Goal: Information Seeking & Learning: Learn about a topic

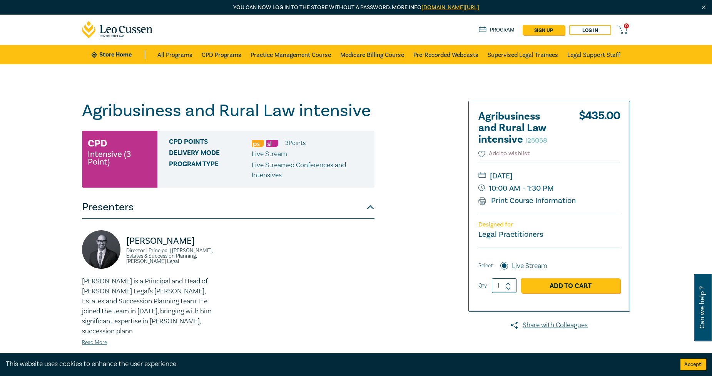
scroll to position [128, 0]
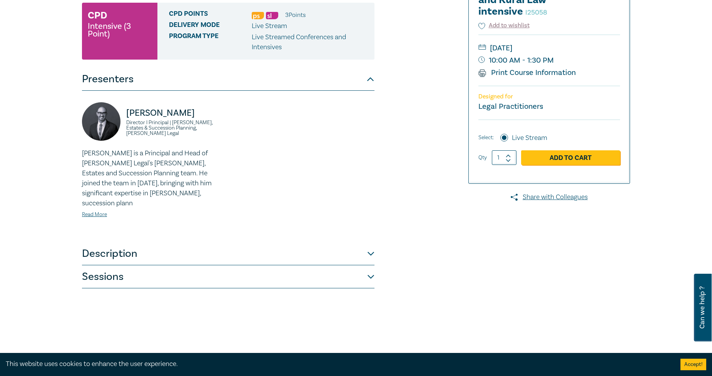
click at [125, 244] on button "Description" at bounding box center [228, 253] width 292 height 23
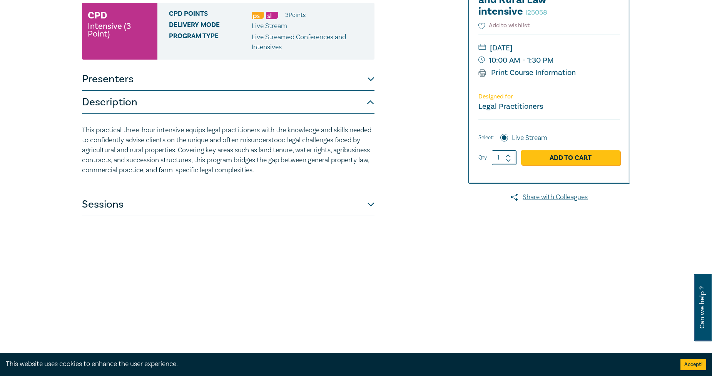
click at [115, 208] on button "Sessions" at bounding box center [228, 204] width 292 height 23
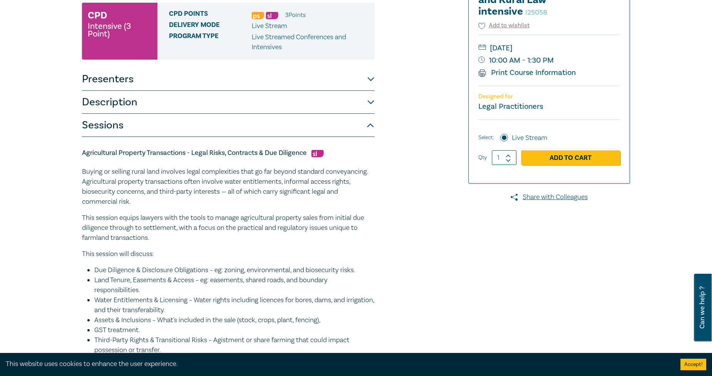
click at [181, 105] on button "Description" at bounding box center [228, 102] width 292 height 23
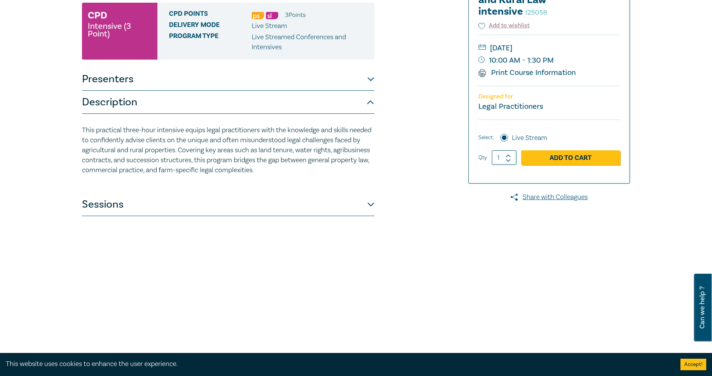
click at [124, 209] on button "Sessions" at bounding box center [228, 204] width 292 height 23
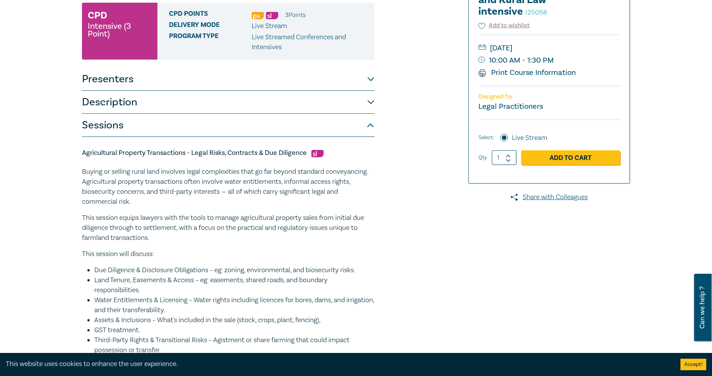
click at [226, 125] on button "Sessions" at bounding box center [228, 125] width 292 height 23
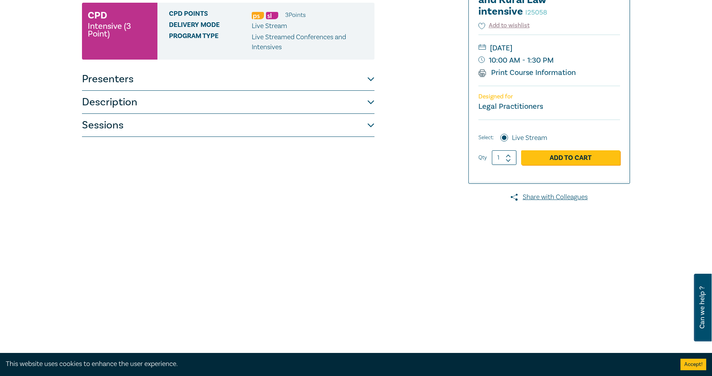
click at [219, 124] on button "Sessions" at bounding box center [228, 125] width 292 height 23
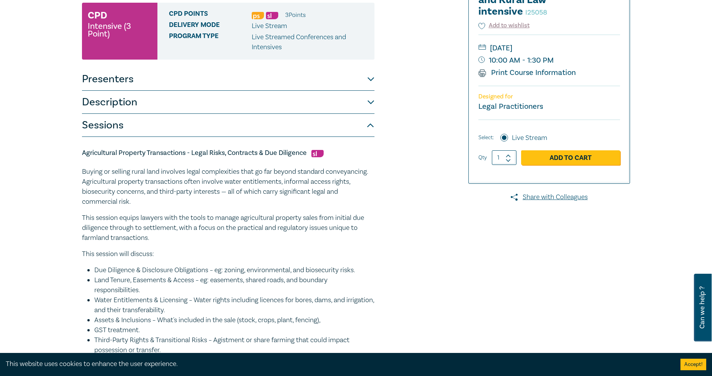
click at [244, 101] on button "Description" at bounding box center [228, 102] width 292 height 23
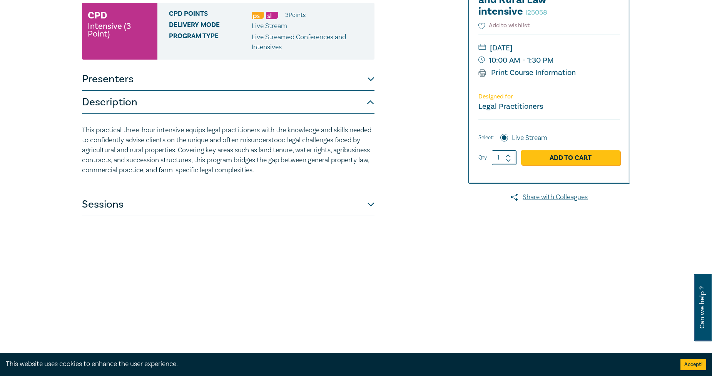
scroll to position [0, 0]
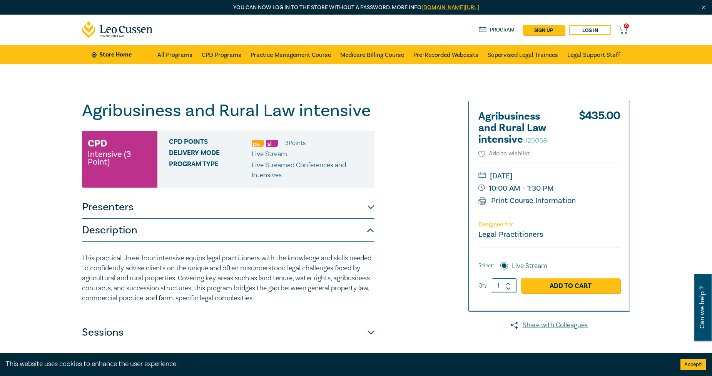
click at [131, 229] on button "Description" at bounding box center [228, 230] width 292 height 23
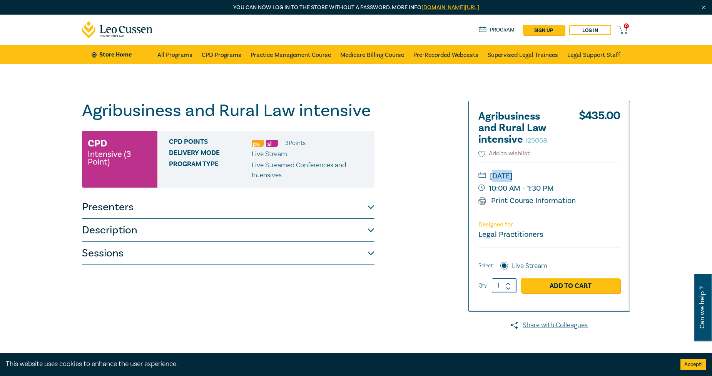
drag, startPoint x: 572, startPoint y: 187, endPoint x: 543, endPoint y: 182, distance: 29.0
click at [494, 175] on div "[DATE] 10:00 AM - 1:30 PM Print Course Information" at bounding box center [549, 188] width 142 height 51
click at [559, 187] on small "10:00 AM - 1:30 PM" at bounding box center [549, 188] width 142 height 12
click at [530, 184] on small "10:00 AM - 1:30 PM" at bounding box center [549, 188] width 142 height 12
drag, startPoint x: 553, startPoint y: 187, endPoint x: 510, endPoint y: 182, distance: 43.4
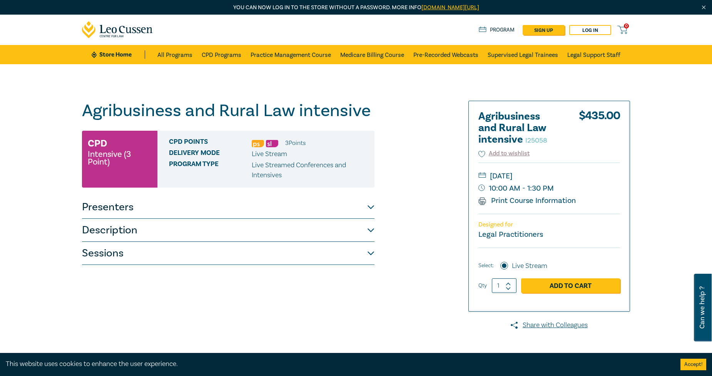
click at [510, 182] on small "10:00 AM - 1:30 PM" at bounding box center [549, 188] width 142 height 12
drag, startPoint x: 553, startPoint y: 185, endPoint x: 505, endPoint y: 179, distance: 48.9
click at [505, 179] on div "[DATE] 10:00 AM - 1:30 PM Print Course Information" at bounding box center [549, 188] width 142 height 51
click at [558, 185] on small "10:00 AM - 1:30 PM" at bounding box center [549, 188] width 142 height 12
click at [553, 189] on small "10:00 AM - 1:30 PM" at bounding box center [549, 188] width 142 height 12
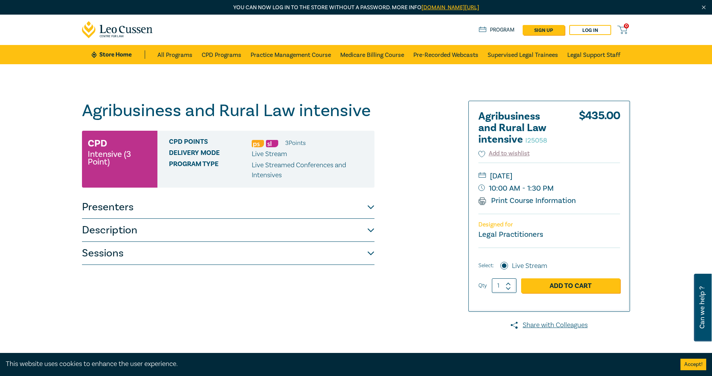
click at [258, 249] on button "Sessions" at bounding box center [228, 253] width 292 height 23
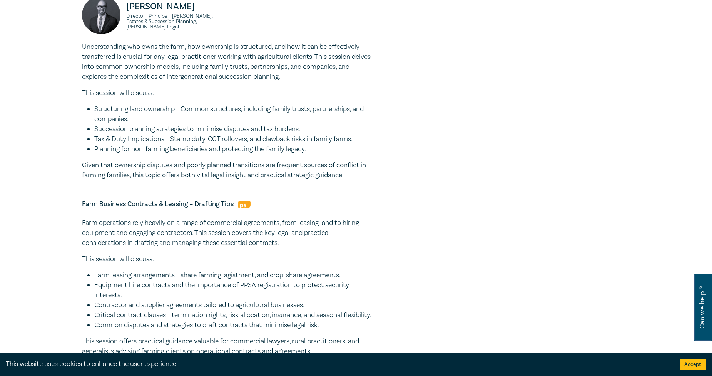
scroll to position [684, 0]
